Goal: Information Seeking & Learning: Learn about a topic

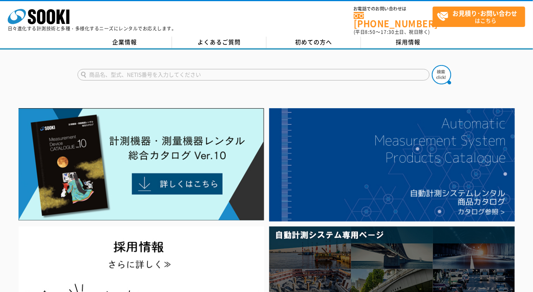
click at [159, 71] on input "text" at bounding box center [254, 75] width 352 height 12
type input "ホ"
type input "ホルフィー"
click at [432, 65] on button at bounding box center [441, 74] width 19 height 19
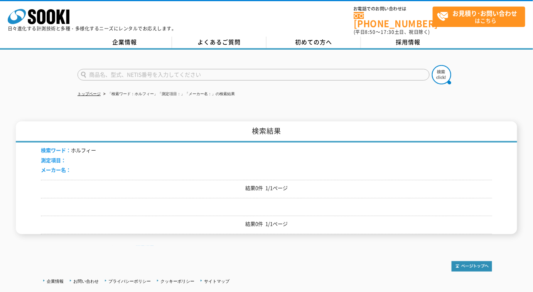
click at [151, 69] on input "text" at bounding box center [254, 75] width 352 height 12
type input "HOL"
click at [432, 65] on button at bounding box center [441, 74] width 19 height 19
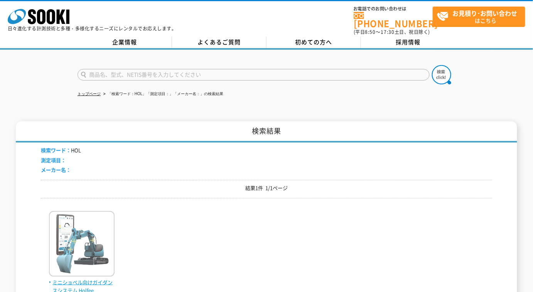
click at [81, 217] on img at bounding box center [82, 245] width 66 height 68
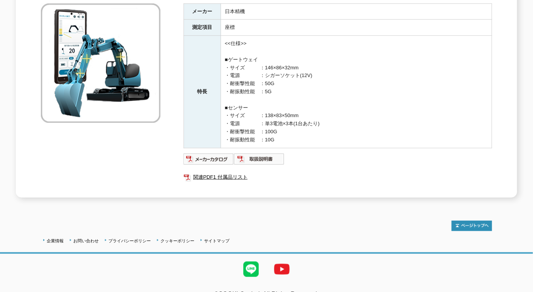
scroll to position [70, 0]
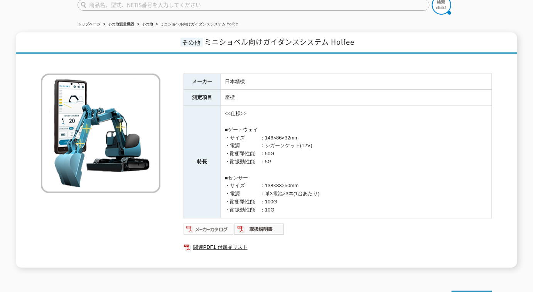
click at [214, 225] on img at bounding box center [209, 229] width 51 height 12
click at [254, 223] on img at bounding box center [259, 229] width 51 height 12
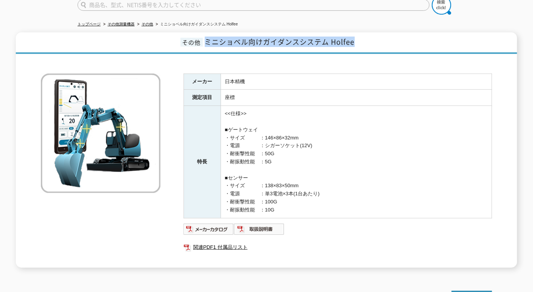
drag, startPoint x: 210, startPoint y: 37, endPoint x: 380, endPoint y: 34, distance: 170.6
click at [380, 34] on h1 "その他 ミニショベル向けガイダンスシステム Holfee" at bounding box center [267, 43] width 502 height 22
copy span "ミニショベル向けガイダンスシステム Holfee"
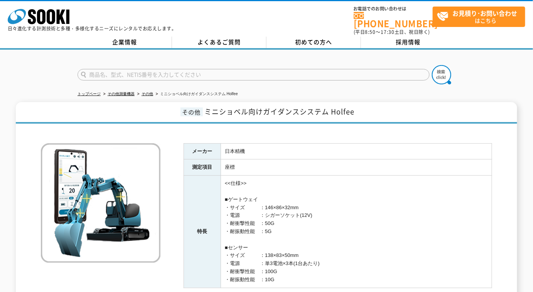
scroll to position [105, 0]
